Goal: Task Accomplishment & Management: Manage account settings

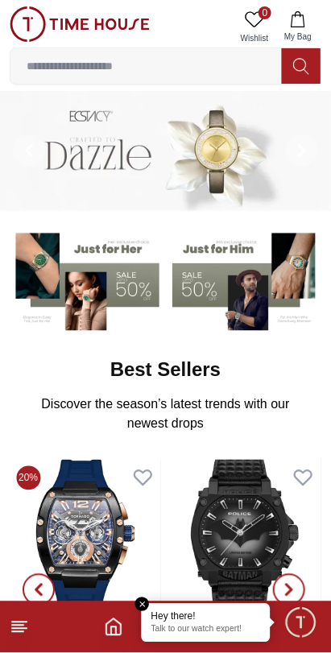
click at [141, 605] on em "Close tooltip" at bounding box center [142, 604] width 14 height 14
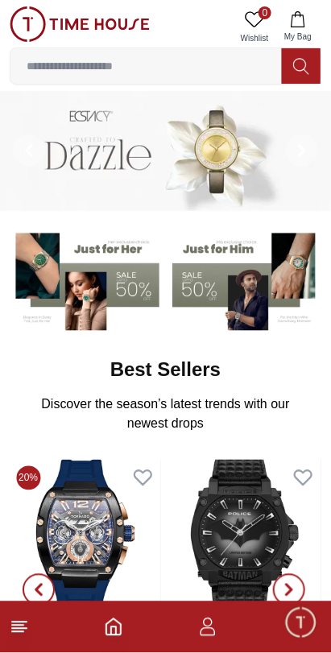
click at [25, 622] on line at bounding box center [19, 622] width 14 height 0
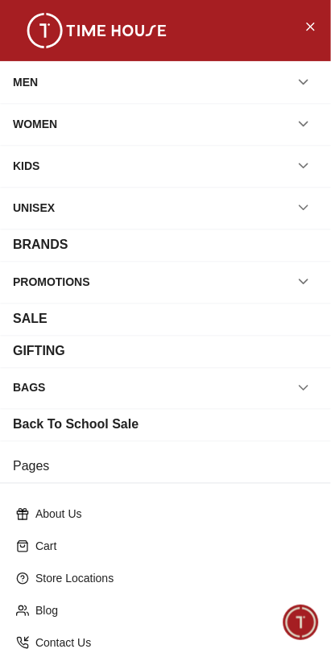
click at [248, 242] on div "BRANDS" at bounding box center [165, 244] width 305 height 19
click at [315, 283] on button "button" at bounding box center [303, 281] width 29 height 29
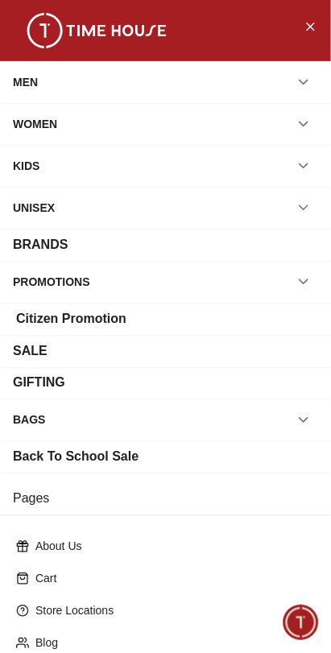
click at [300, 267] on button "button" at bounding box center [303, 281] width 29 height 29
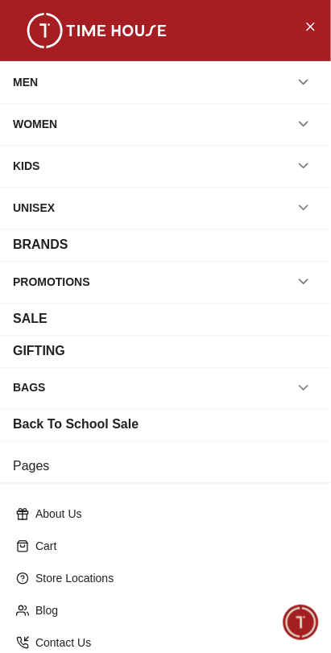
click at [295, 75] on button "button" at bounding box center [303, 82] width 29 height 29
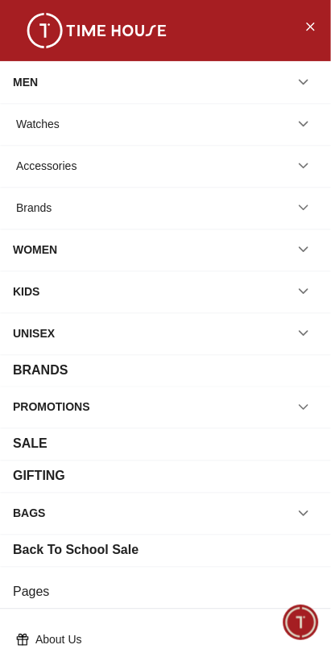
click at [256, 130] on div "Watches" at bounding box center [165, 123] width 305 height 29
click at [314, 130] on button "button" at bounding box center [303, 123] width 29 height 29
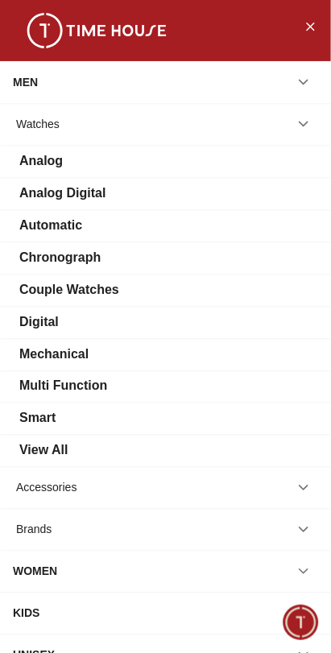
click at [171, 446] on div "View All" at bounding box center [165, 450] width 305 height 19
click at [297, 14] on div at bounding box center [165, 30] width 331 height 61
click at [309, 31] on icon "Close Menu" at bounding box center [310, 26] width 13 height 20
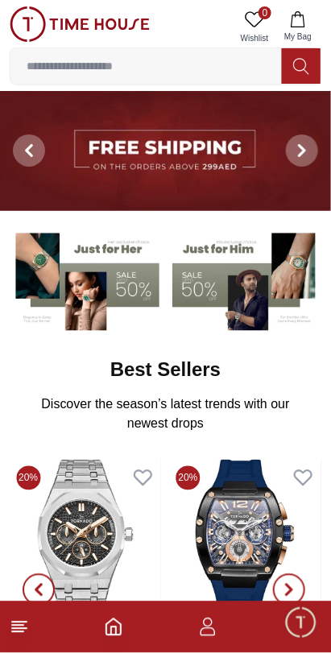
click at [196, 68] on input at bounding box center [145, 66] width 271 height 32
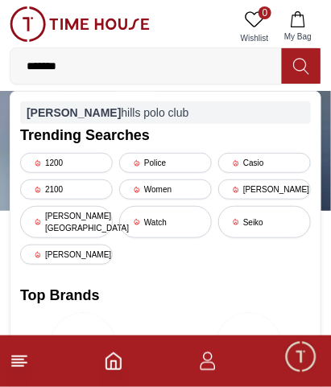
type input "*******"
click at [66, 115] on div "beverly hills polo club" at bounding box center [165, 112] width 291 height 23
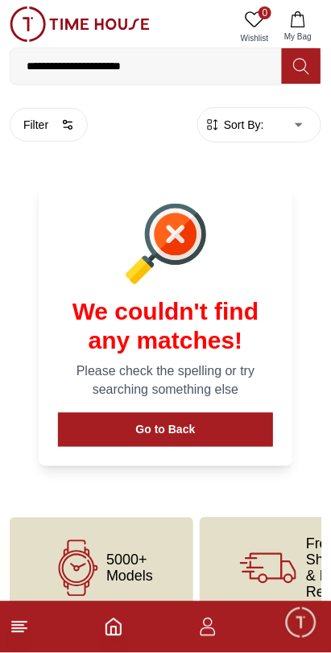
scroll to position [30, 0]
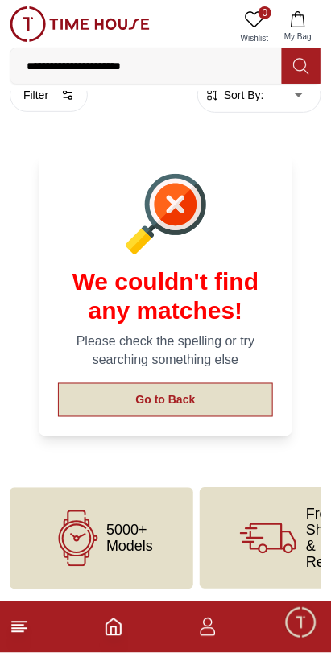
click at [239, 398] on button "Go to Back" at bounding box center [165, 400] width 215 height 34
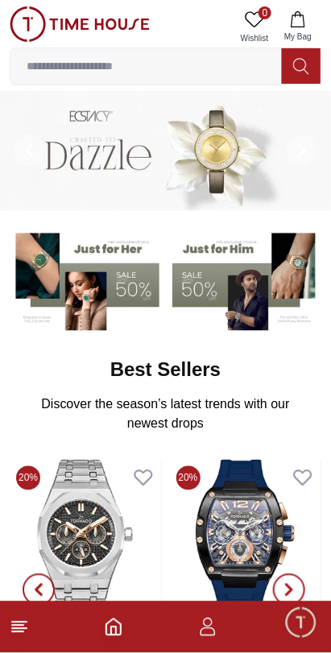
click at [76, 72] on input at bounding box center [145, 66] width 271 height 32
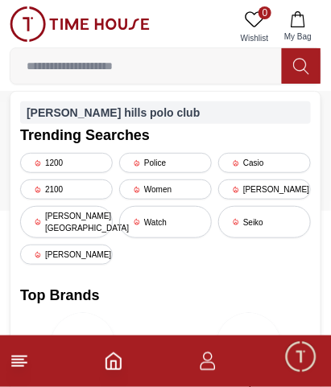
click at [37, 120] on div "beverly hills polo club" at bounding box center [165, 112] width 291 height 23
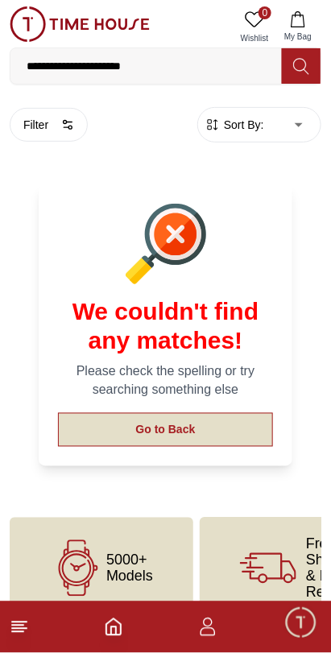
click at [242, 426] on button "Go to Back" at bounding box center [165, 430] width 215 height 34
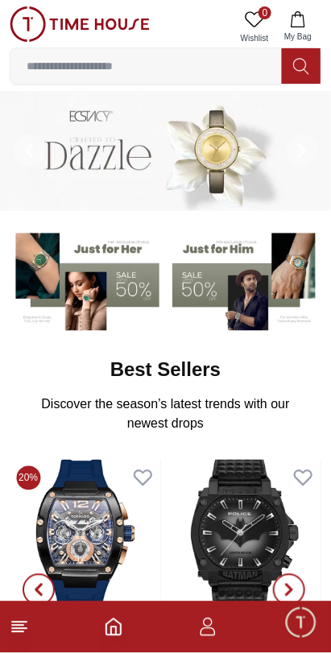
click at [216, 631] on icon "button" at bounding box center [207, 627] width 19 height 19
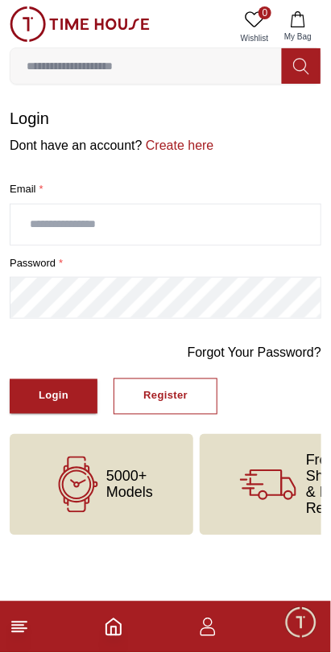
click at [88, 217] on input "text" at bounding box center [165, 224] width 310 height 40
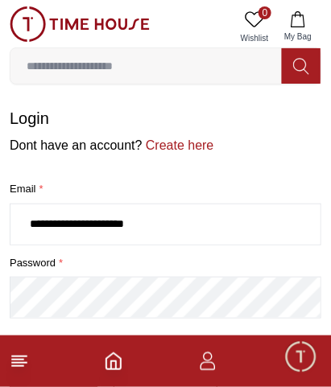
type input "**********"
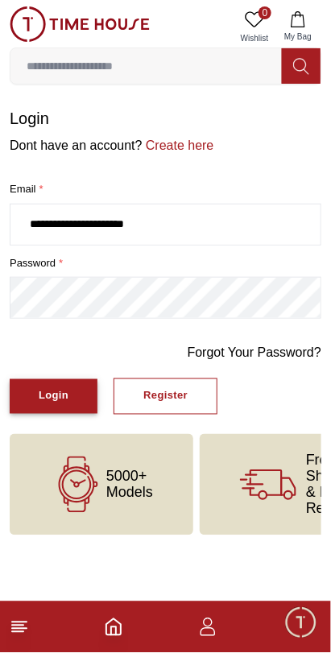
click at [43, 392] on div "Login" at bounding box center [54, 396] width 30 height 19
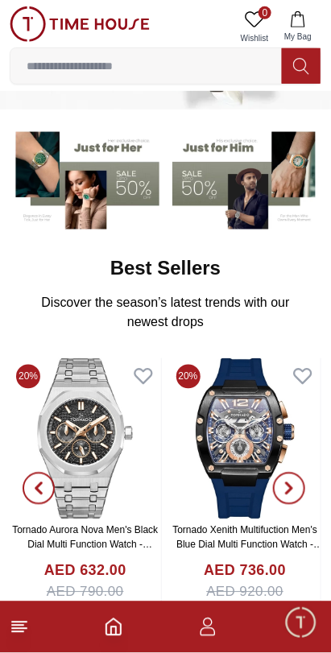
scroll to position [111, 0]
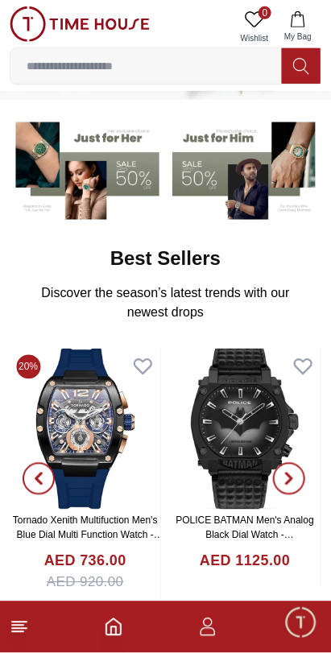
click at [211, 634] on icon "button" at bounding box center [207, 627] width 19 height 19
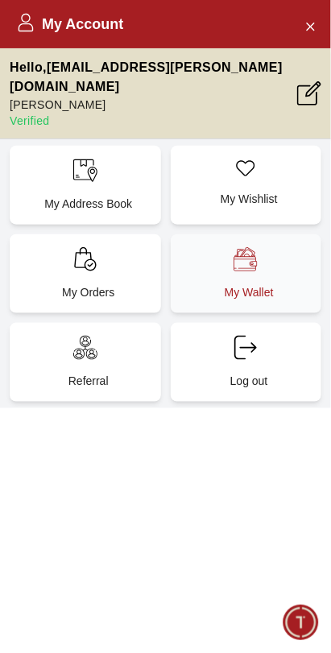
click at [217, 234] on div "My Wallet" at bounding box center [246, 273] width 151 height 79
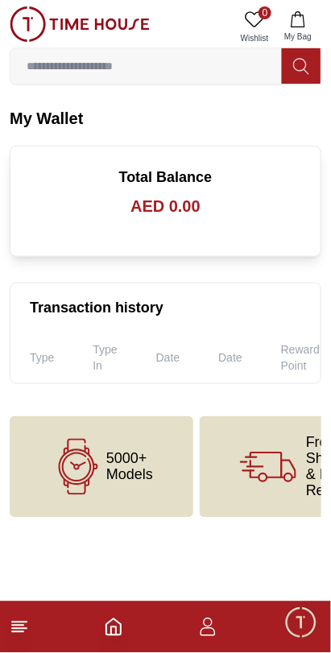
scroll to position [111, 0]
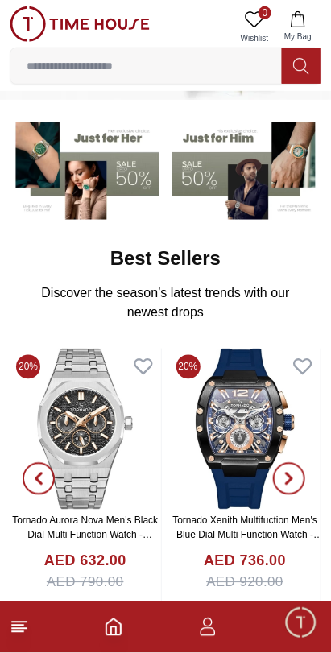
click at [206, 634] on icon "button" at bounding box center [207, 627] width 19 height 19
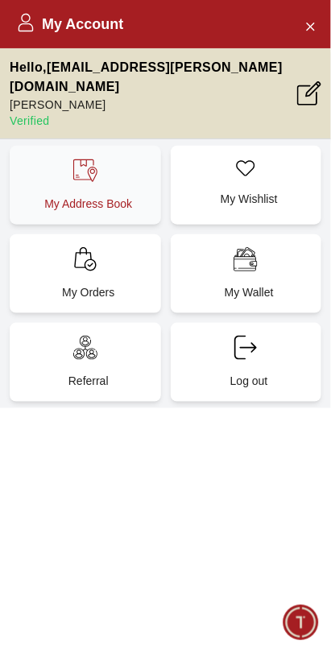
click at [40, 196] on p "My Address Book" at bounding box center [89, 204] width 132 height 16
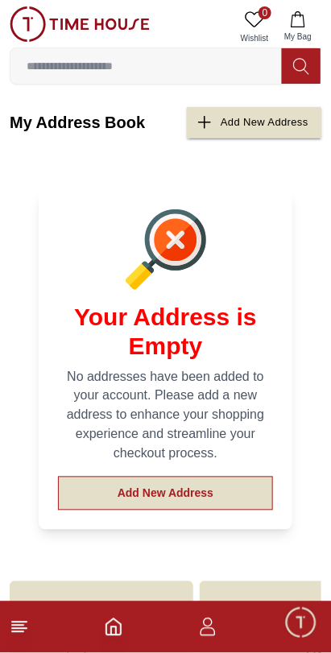
click at [244, 489] on button "Add New Address" at bounding box center [165, 494] width 215 height 34
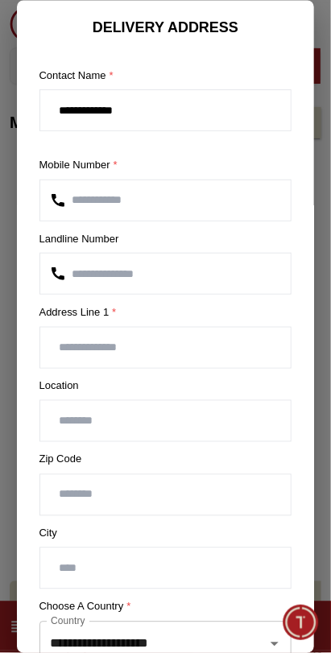
click at [225, 350] on input "text" at bounding box center [165, 348] width 251 height 40
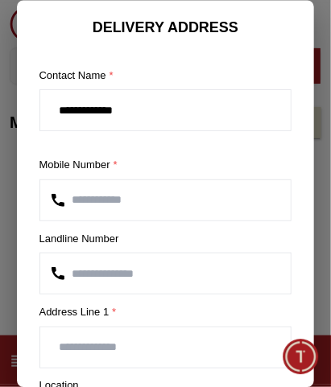
click at [89, 257] on input "number" at bounding box center [165, 274] width 251 height 40
click at [71, 350] on input "text" at bounding box center [165, 348] width 251 height 40
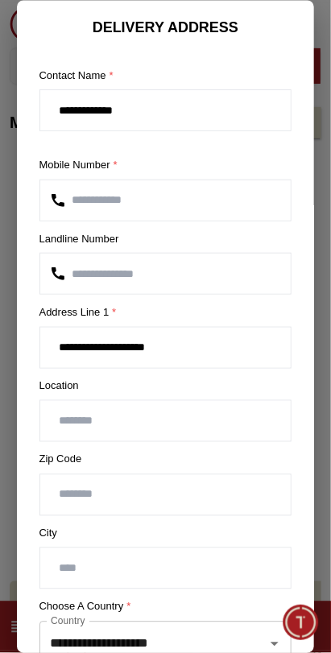
type input "**********"
click at [75, 415] on input "text" at bounding box center [165, 422] width 251 height 40
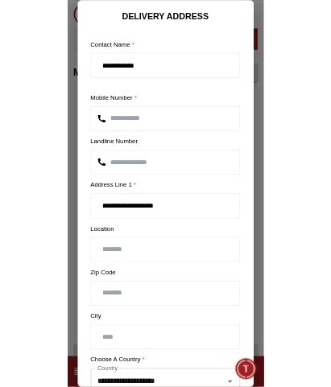
scroll to position [226, 0]
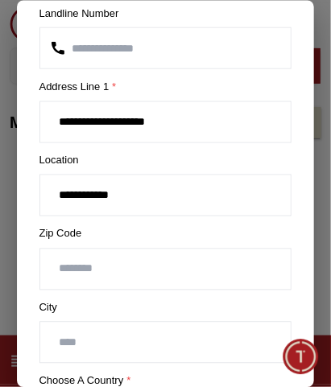
type input "**********"
click at [67, 337] on input "text" at bounding box center [165, 343] width 251 height 40
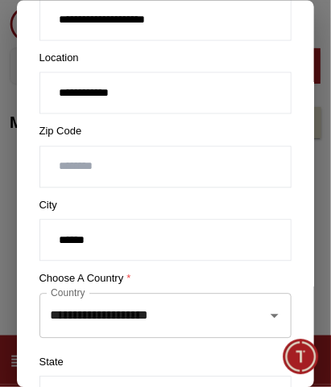
scroll to position [329, 0]
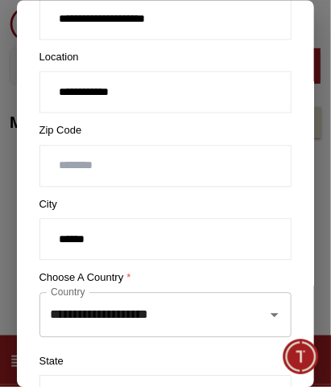
type input "******"
click at [77, 313] on input "**********" at bounding box center [143, 314] width 193 height 31
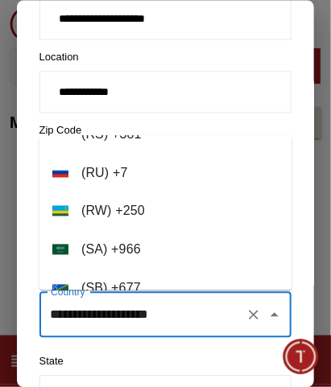
scroll to position [7293, 0]
click at [102, 250] on li "( [GEOGRAPHIC_DATA] ) + 966" at bounding box center [165, 248] width 253 height 39
type input "**********"
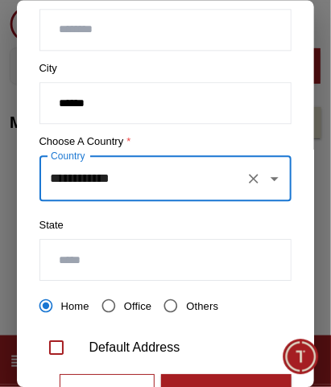
scroll to position [466, 0]
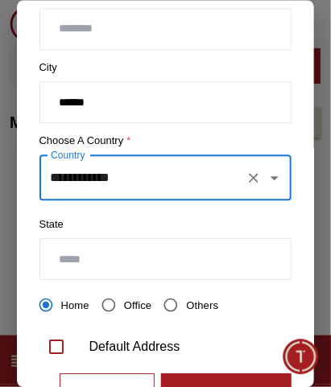
click at [85, 256] on input "text" at bounding box center [165, 260] width 251 height 40
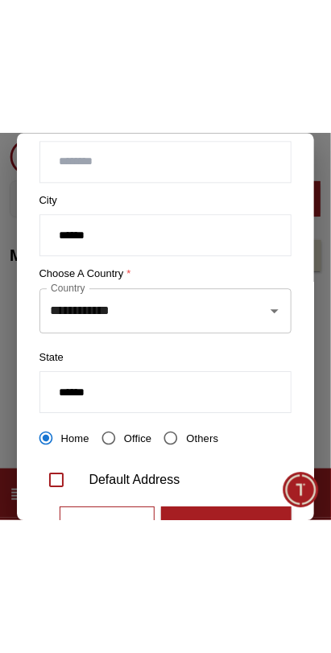
scroll to position [531, 0]
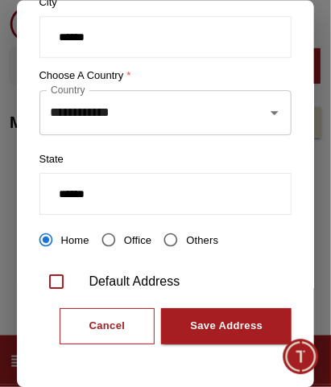
type input "******"
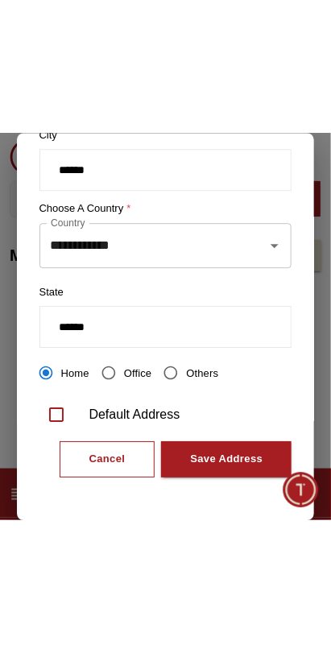
scroll to position [266, 0]
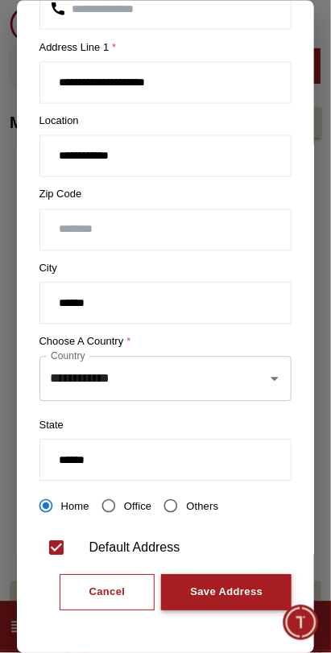
click at [236, 584] on div "Save Address" at bounding box center [226, 593] width 72 height 19
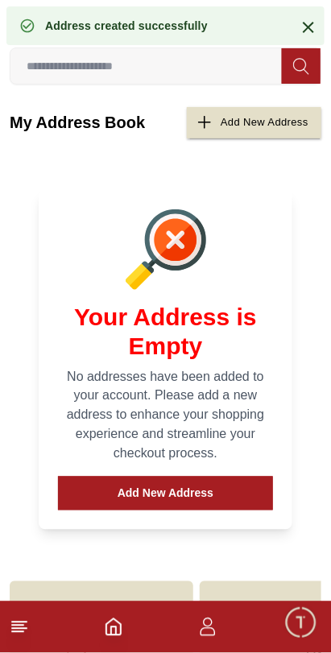
scroll to position [0, 0]
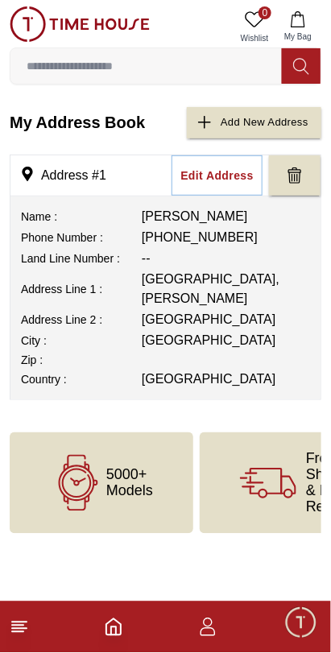
click at [27, 636] on icon at bounding box center [19, 627] width 19 height 19
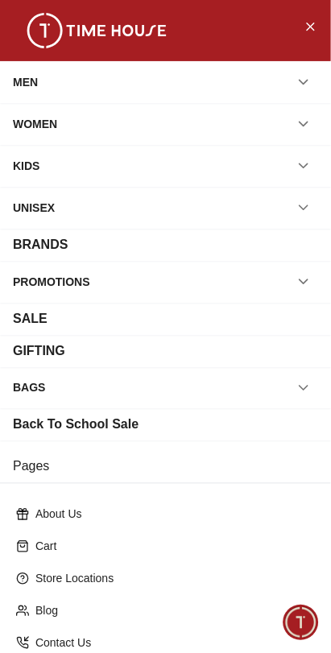
scroll to position [171, 0]
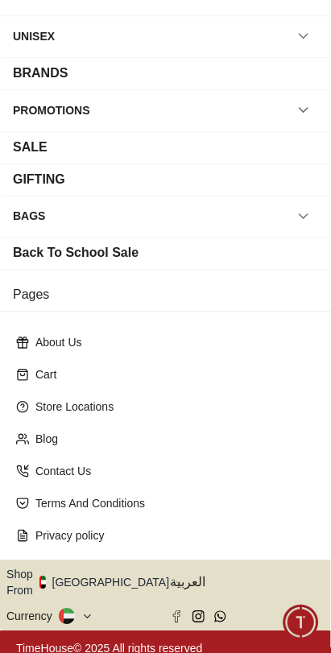
click at [105, 581] on button "Shop From [GEOGRAPHIC_DATA]" at bounding box center [93, 583] width 175 height 32
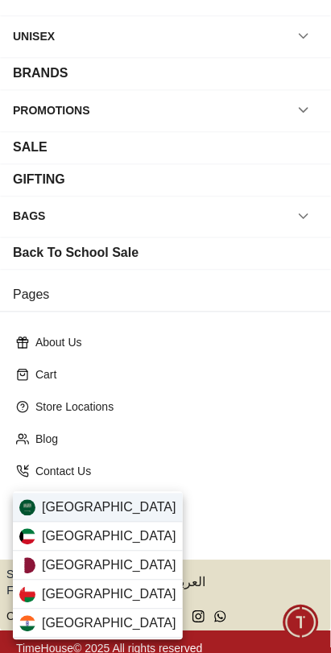
click at [128, 508] on div "[GEOGRAPHIC_DATA]" at bounding box center [98, 508] width 170 height 29
